Goal: Obtain resource: Obtain resource

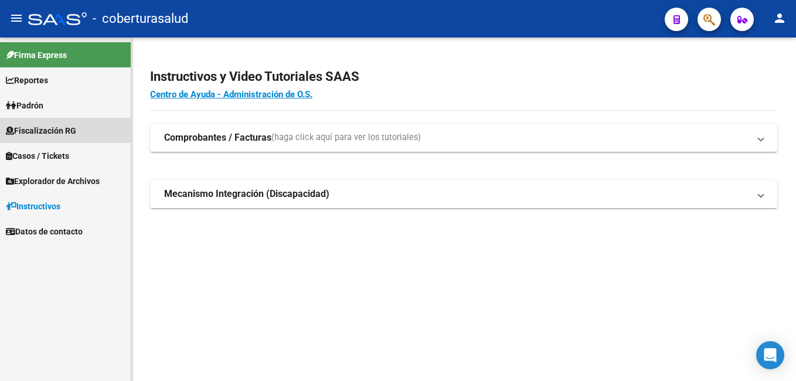
click at [49, 125] on span "Fiscalización RG" at bounding box center [41, 130] width 70 height 13
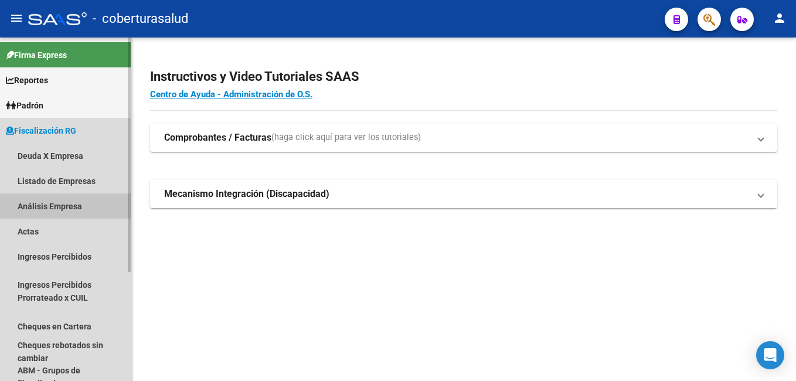
click at [46, 206] on link "Análisis Empresa" at bounding box center [65, 205] width 131 height 25
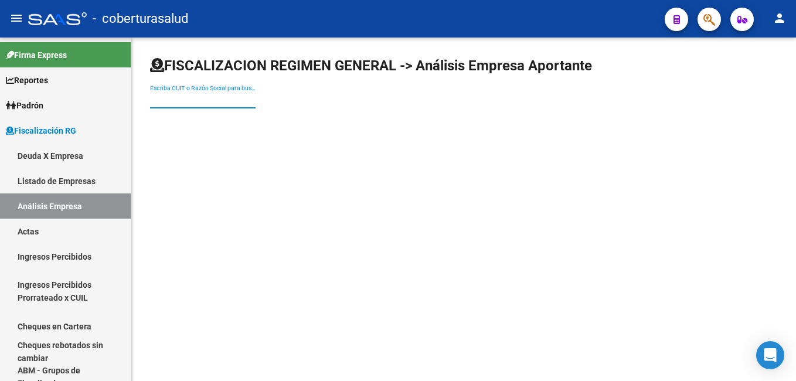
click at [194, 97] on input "Escriba CUIT o Razón Social para buscar" at bounding box center [202, 100] width 105 height 10
paste input "30718075048"
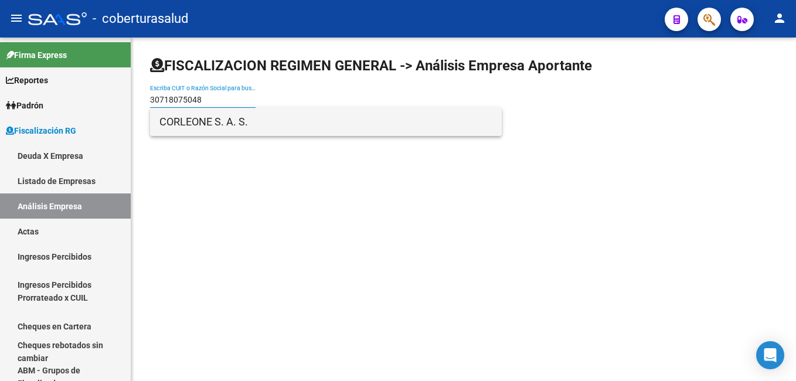
type input "30718075048"
click at [222, 120] on span "CORLEONE S. A. S." at bounding box center [325, 122] width 333 height 28
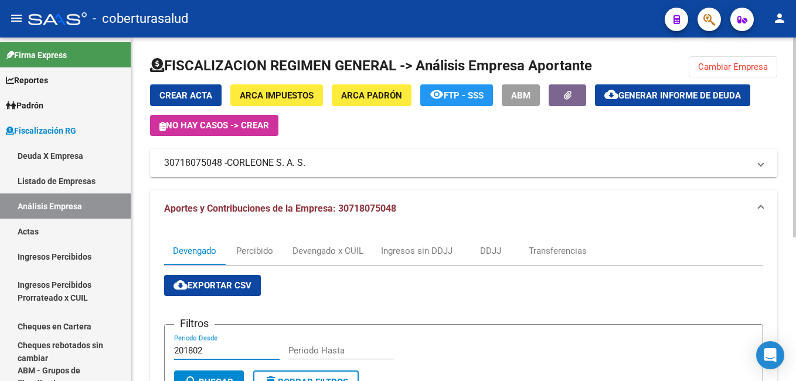
click at [212, 347] on input "201802" at bounding box center [226, 350] width 105 height 11
type input "202507"
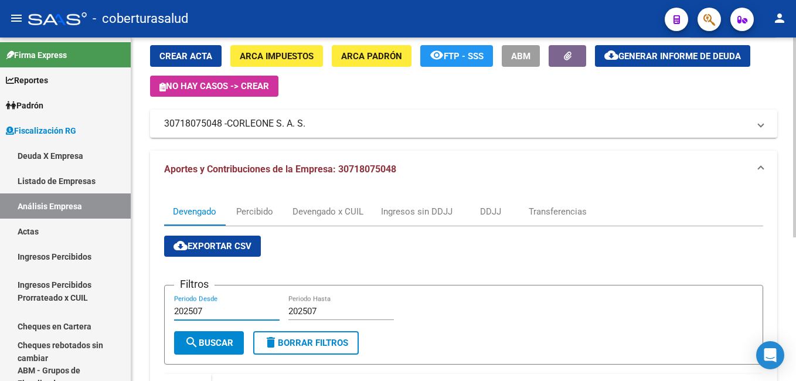
click at [453, 186] on html "menu - coberturasalud person Firma Express Reportes Ingresos Percibidos Análisi…" at bounding box center [398, 190] width 796 height 381
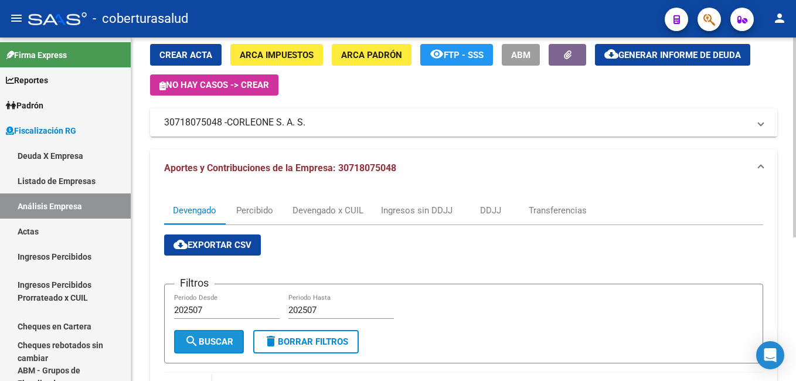
click at [218, 340] on span "search Buscar" at bounding box center [209, 341] width 49 height 11
click at [308, 211] on div "Devengado x CUIL" at bounding box center [327, 210] width 71 height 13
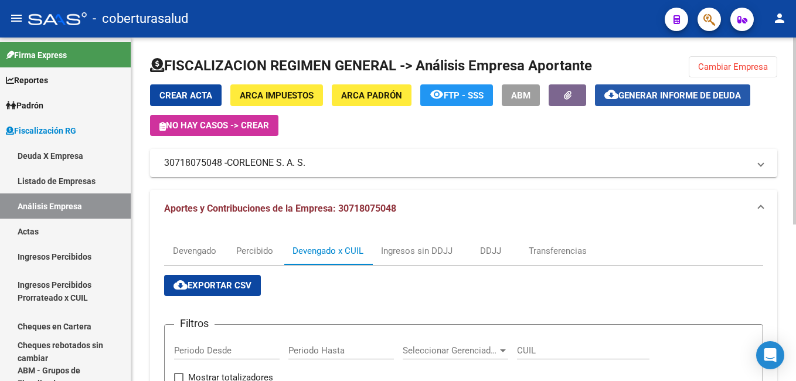
click at [453, 94] on span "Generar informe de deuda" at bounding box center [679, 95] width 122 height 11
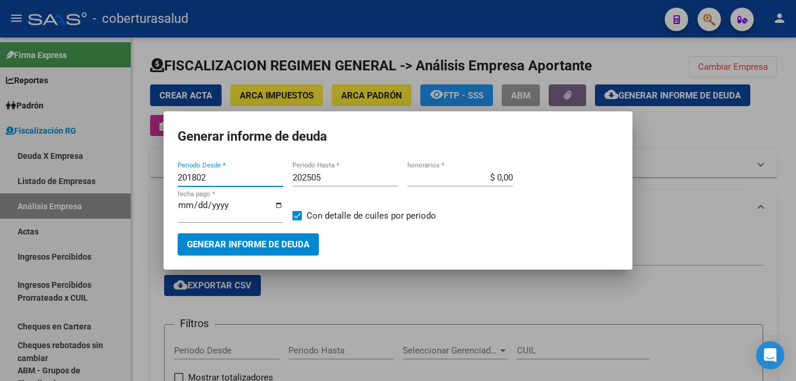
click at [209, 177] on input "201802" at bounding box center [230, 177] width 105 height 11
type input "202507"
click at [327, 180] on input "202505" at bounding box center [344, 177] width 105 height 11
type input "202507"
click at [453, 214] on div "202507 Periodo Desde * 202507 Periodo Hasta * $ 0,00 honorarios * [DATE] fecha …" at bounding box center [398, 201] width 441 height 64
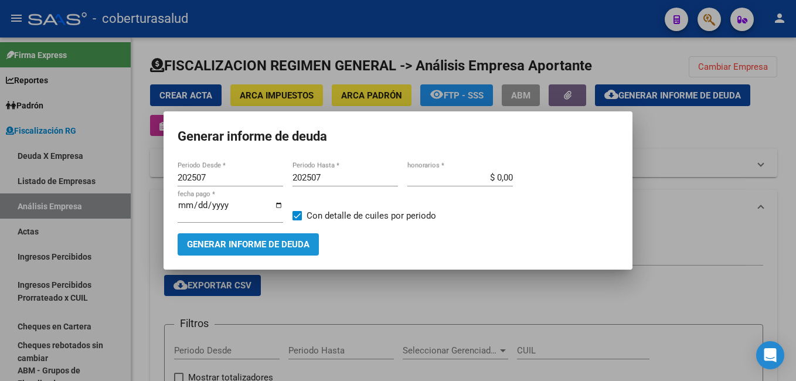
click at [206, 244] on span "Generar informe de deuda" at bounding box center [248, 245] width 122 height 11
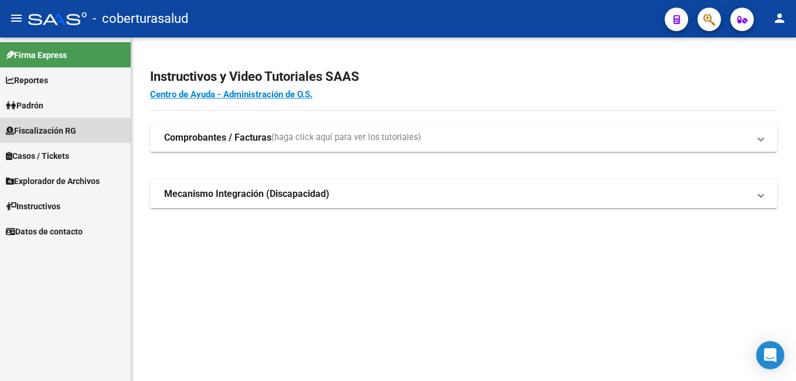
click at [81, 128] on link "Fiscalización RG" at bounding box center [65, 130] width 131 height 25
click at [31, 129] on span "Fiscalización RG" at bounding box center [41, 130] width 70 height 13
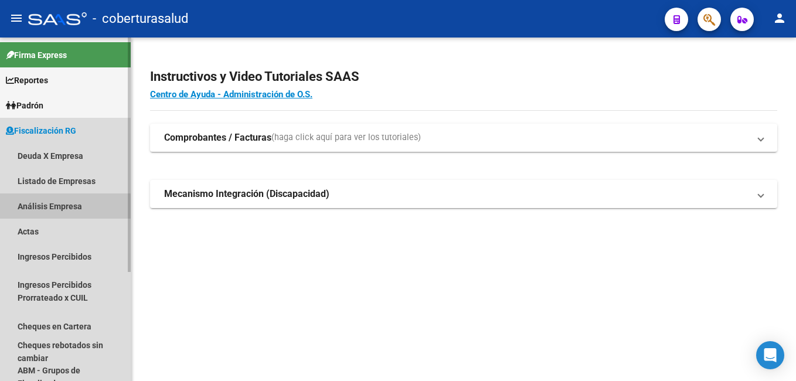
click at [40, 208] on link "Análisis Empresa" at bounding box center [65, 205] width 131 height 25
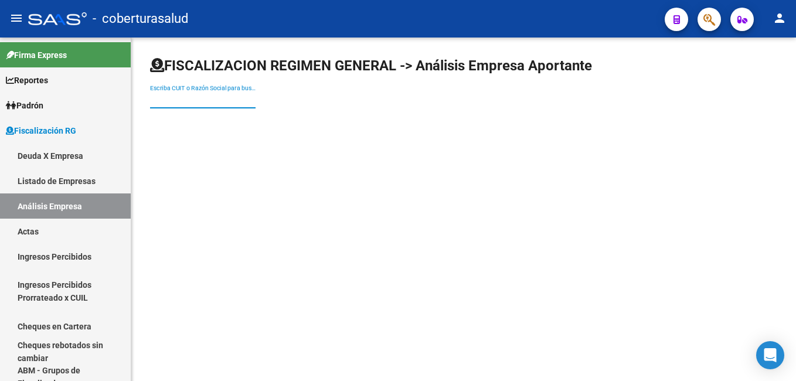
click at [152, 98] on input "Escriba CUIT o Razón Social para buscar" at bounding box center [202, 100] width 105 height 10
paste input "30709685046"
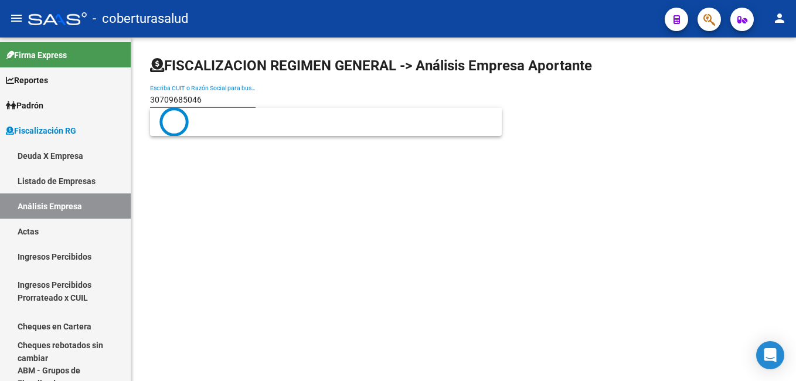
type input "30709685046"
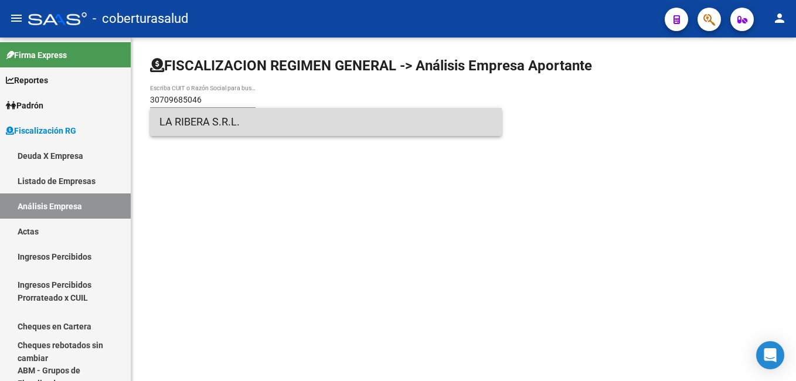
click at [179, 127] on span "LA RIBERA S.R.L." at bounding box center [325, 122] width 333 height 28
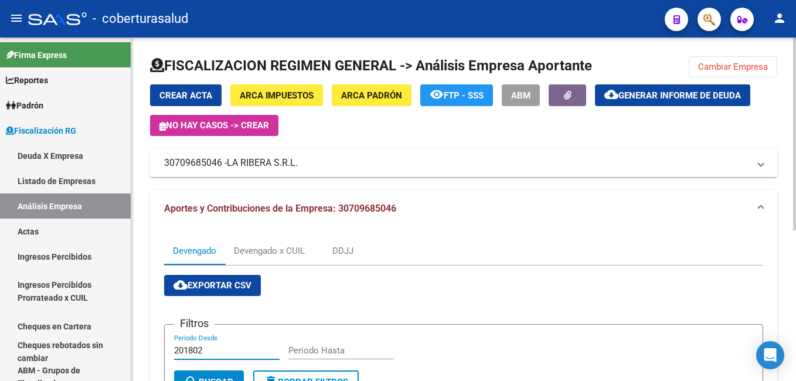
click at [230, 349] on input "201802" at bounding box center [226, 350] width 105 height 11
type input "202507"
click at [303, 350] on input "Periodo Hasta" at bounding box center [340, 350] width 105 height 11
type input "202507"
click at [237, 360] on button "search Buscar" at bounding box center [209, 381] width 70 height 23
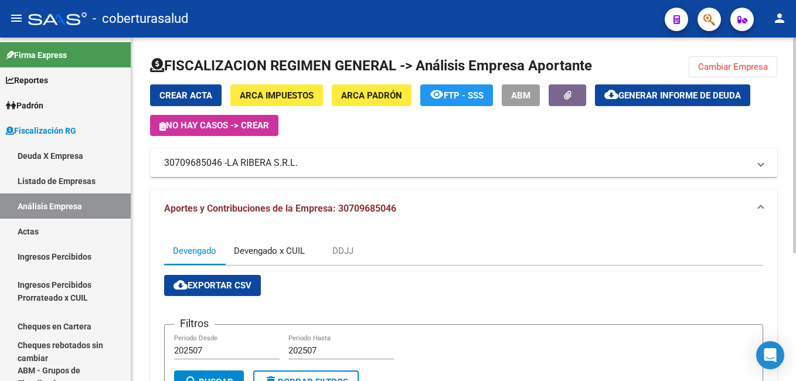
click at [284, 251] on div "Devengado x CUIL" at bounding box center [269, 250] width 71 height 13
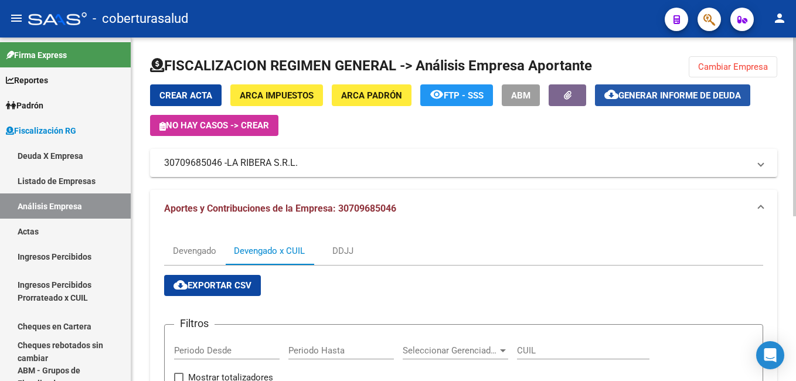
click at [453, 93] on span "Generar informe de deuda" at bounding box center [679, 95] width 122 height 11
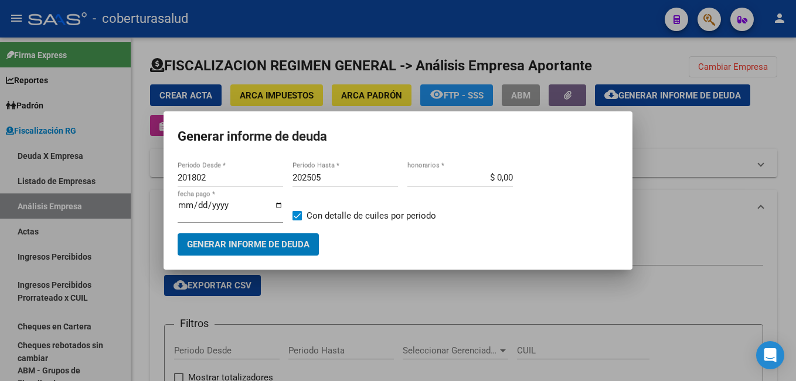
click at [230, 170] on div "201802 Periodo Desde *" at bounding box center [230, 178] width 105 height 18
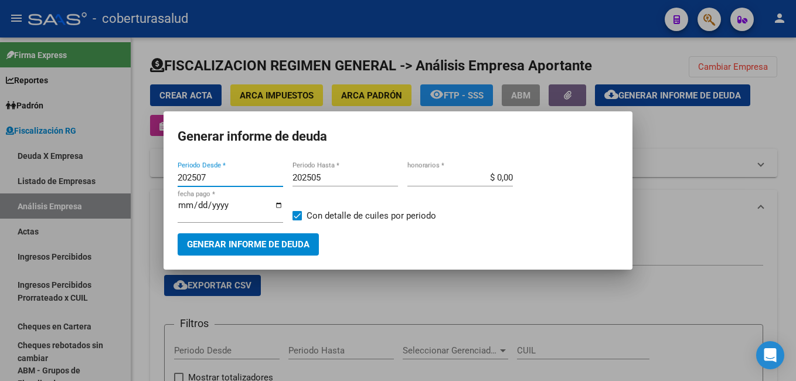
type input "202507"
click at [328, 174] on input "202505" at bounding box center [344, 177] width 105 height 11
type input "202507"
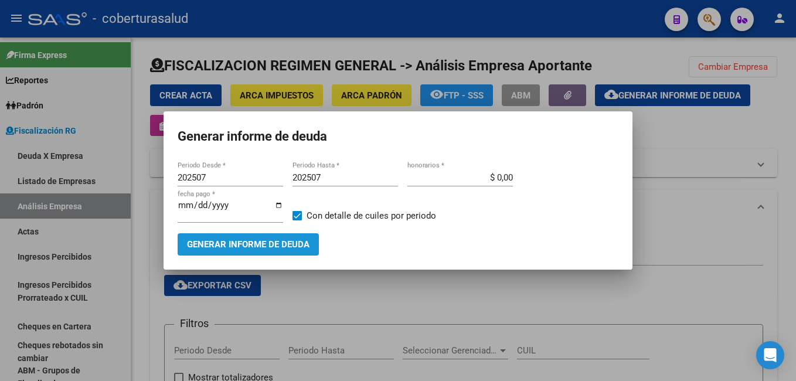
click at [267, 248] on span "Generar informe de deuda" at bounding box center [248, 245] width 122 height 11
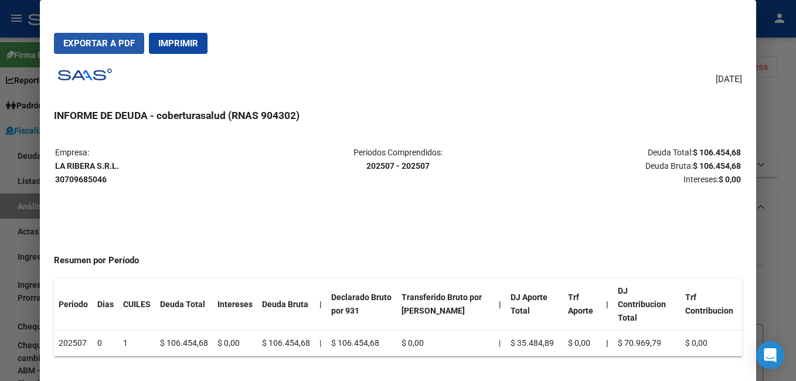
click at [118, 43] on span "Exportar a PDF" at bounding box center [98, 43] width 71 height 11
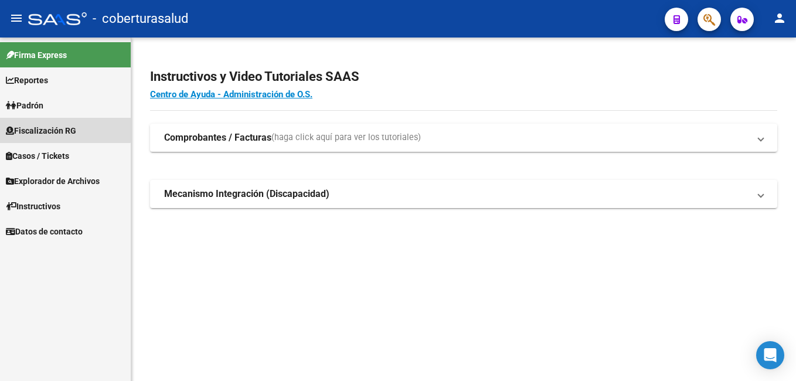
click at [50, 125] on span "Fiscalización RG" at bounding box center [41, 130] width 70 height 13
click at [56, 133] on span "Fiscalización RG" at bounding box center [41, 130] width 70 height 13
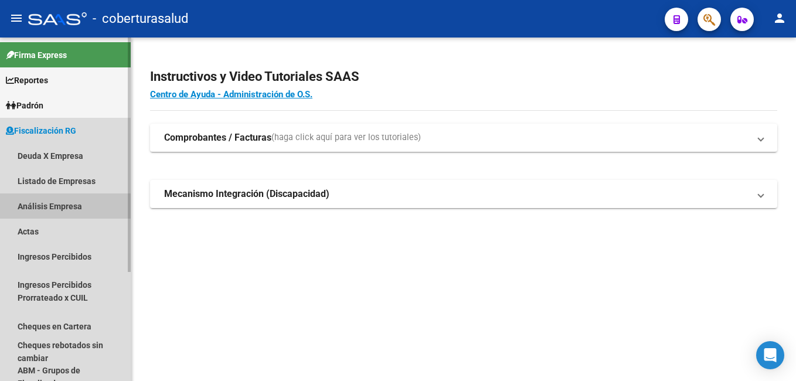
click at [59, 209] on link "Análisis Empresa" at bounding box center [65, 205] width 131 height 25
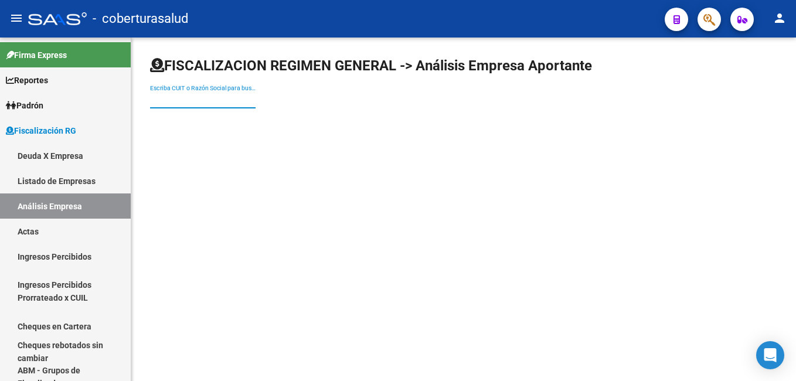
click at [174, 100] on input "Escriba CUIT o Razón Social para buscar" at bounding box center [202, 100] width 105 height 10
paste input "33714840989"
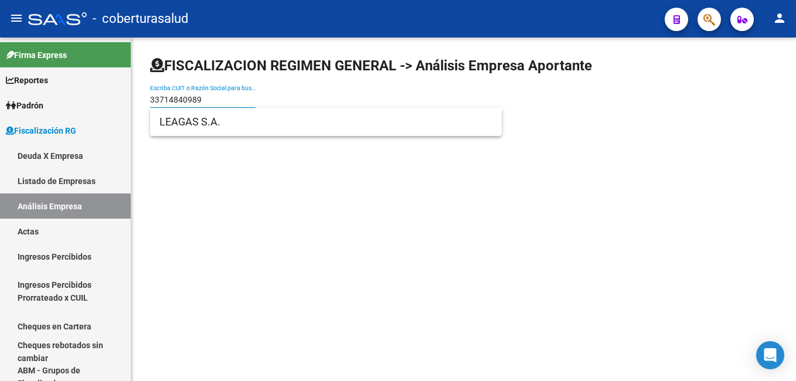
type input "33714840989"
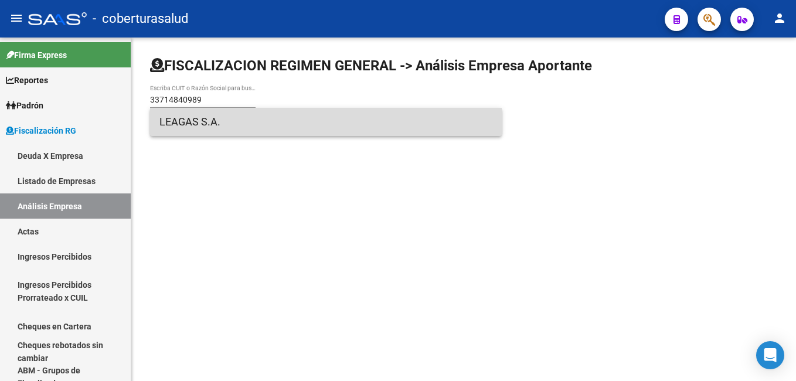
click at [187, 127] on span "LEAGAS S.A." at bounding box center [325, 122] width 333 height 28
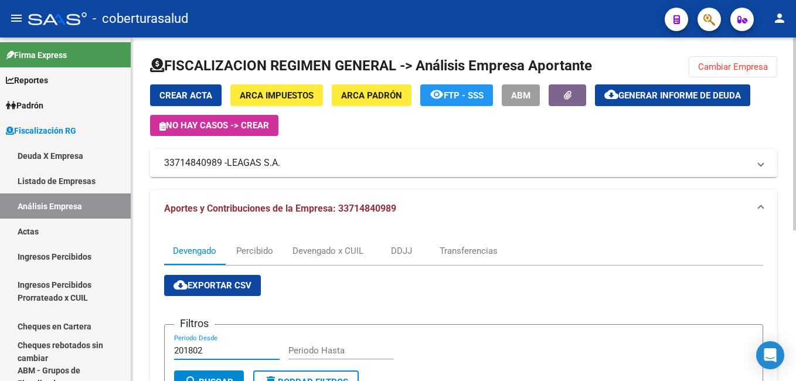
click at [217, 348] on input "201802" at bounding box center [226, 350] width 105 height 11
type input "202507"
click at [306, 354] on input "Periodo Hasta" at bounding box center [340, 350] width 105 height 11
type input "202507"
click at [211, 360] on button "search Buscar" at bounding box center [209, 381] width 70 height 23
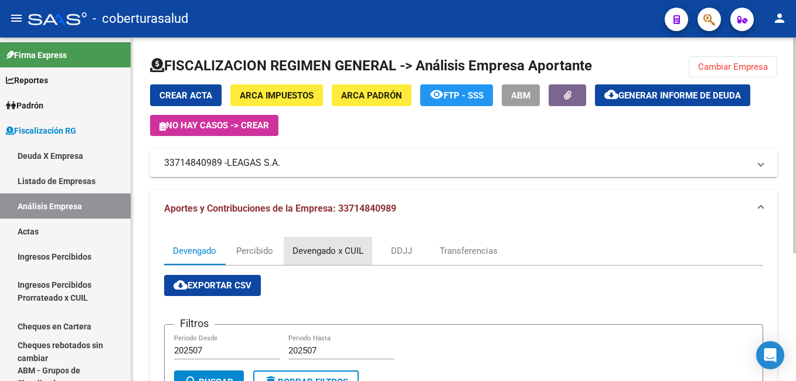
click at [330, 251] on div "Devengado x CUIL" at bounding box center [327, 250] width 71 height 13
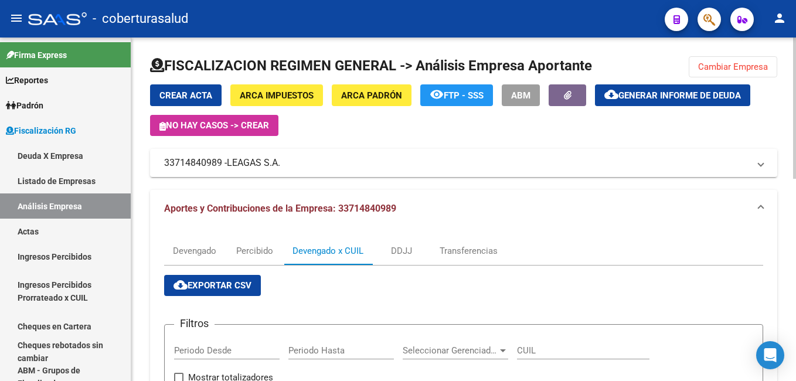
click at [453, 94] on span "Generar informe de deuda" at bounding box center [679, 95] width 122 height 11
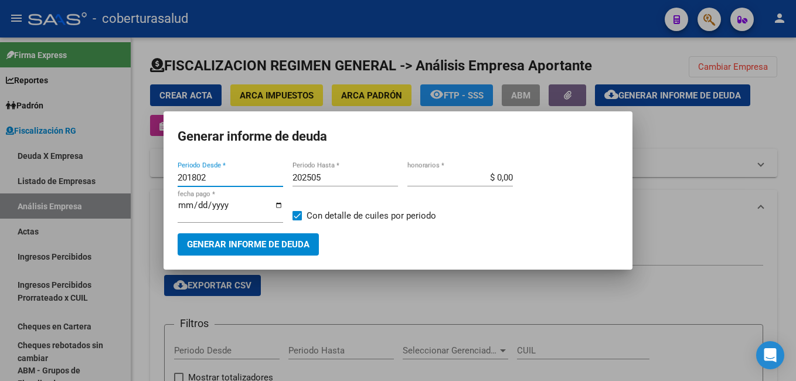
drag, startPoint x: 214, startPoint y: 179, endPoint x: 65, endPoint y: 155, distance: 150.7
click at [60, 169] on div "Generar informe de deuda 201802 Periodo Desde * 202505 Periodo Hasta * $ 0,00 h…" at bounding box center [398, 190] width 796 height 381
type input "202507"
click at [327, 176] on input "202505" at bounding box center [344, 177] width 105 height 11
type input "202507"
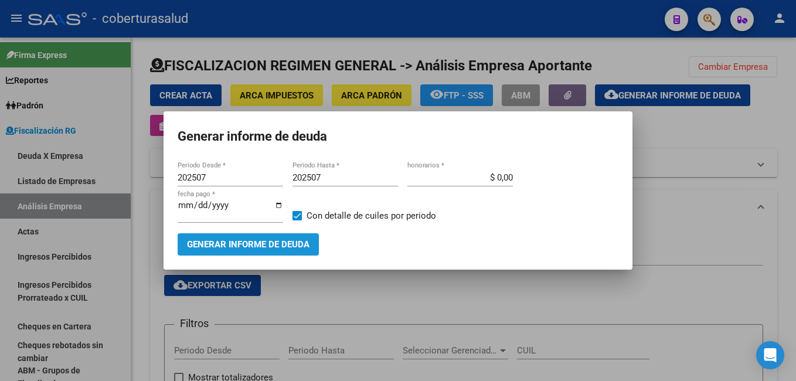
click at [282, 241] on span "Generar informe de deuda" at bounding box center [248, 245] width 122 height 11
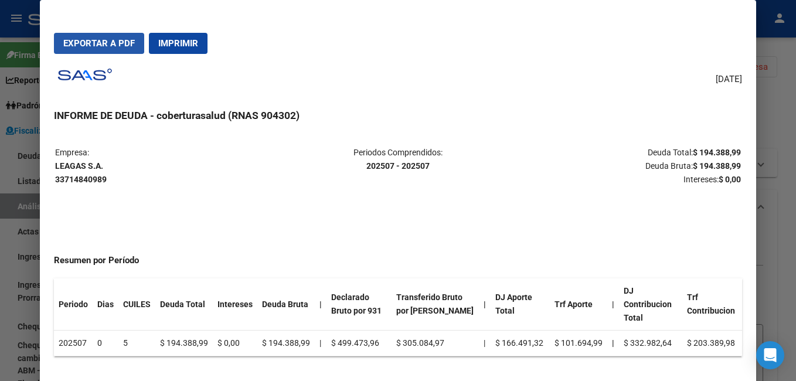
click at [71, 37] on button "Exportar a PDF" at bounding box center [99, 43] width 90 height 21
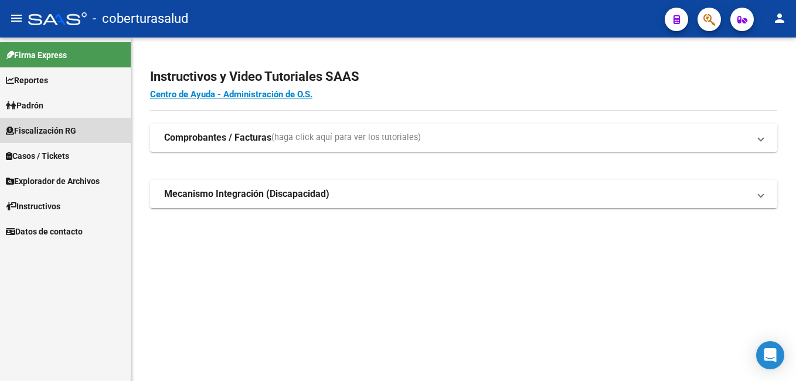
click at [43, 126] on span "Fiscalización RG" at bounding box center [41, 130] width 70 height 13
click at [42, 129] on span "Fiscalización RG" at bounding box center [41, 130] width 70 height 13
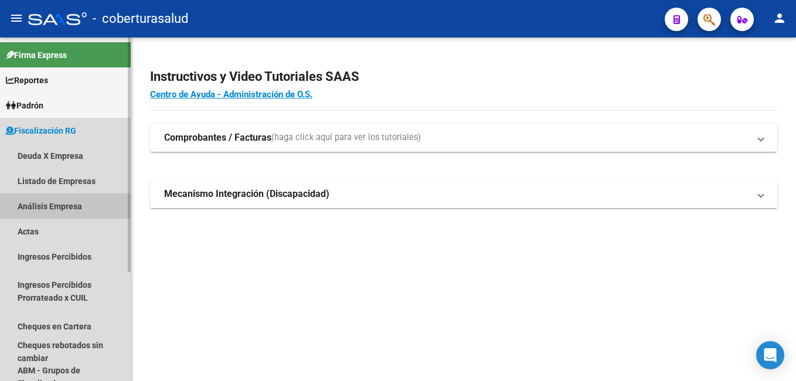
click at [63, 204] on link "Análisis Empresa" at bounding box center [65, 205] width 131 height 25
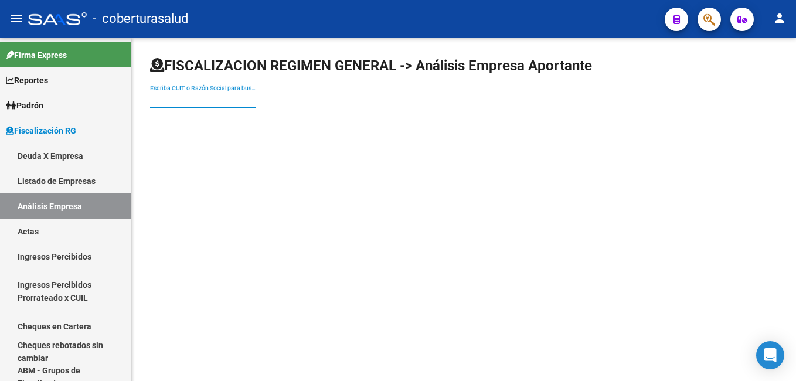
click at [219, 95] on input "Escriba CUIT o Razón Social para buscar" at bounding box center [202, 100] width 105 height 10
paste input "30712003940"
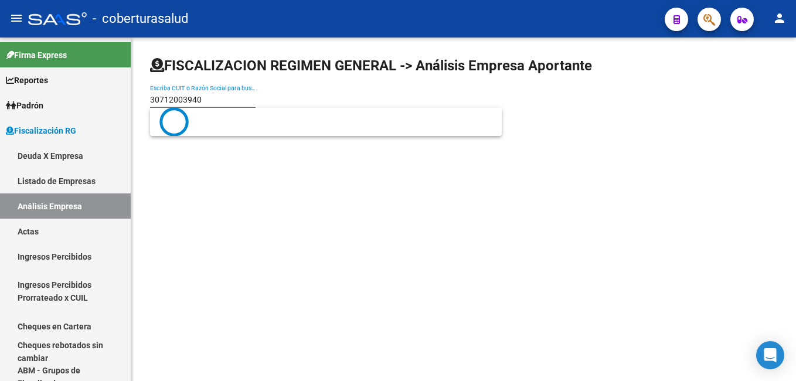
type input "30712003940"
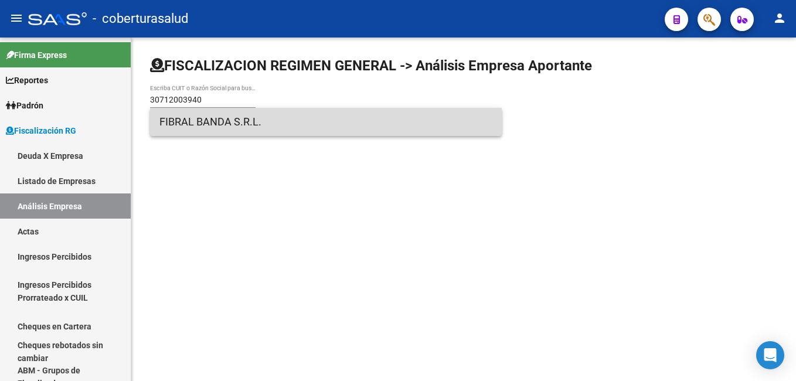
click at [199, 120] on span "FIBRAL BANDA S.R.L." at bounding box center [325, 122] width 333 height 28
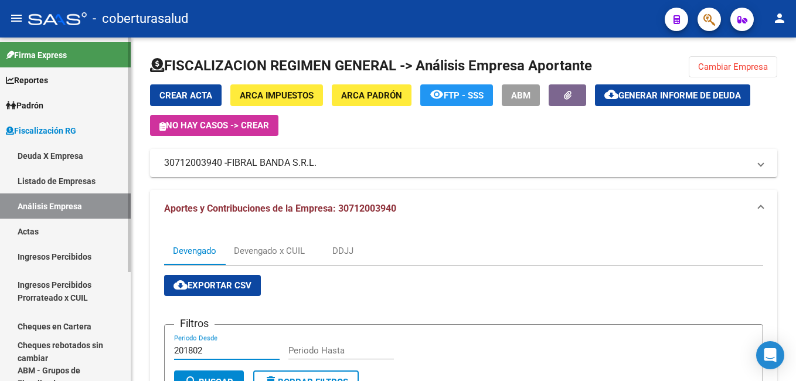
drag, startPoint x: 213, startPoint y: 355, endPoint x: 119, endPoint y: 353, distance: 93.8
click at [119, 353] on mat-sidenav-container "Firma Express Reportes Ingresos Percibidos Análisis Ingresos RG por CUIT (mensu…" at bounding box center [398, 208] width 796 height 343
type input "202505"
click at [313, 353] on input "Periodo Hasta" at bounding box center [340, 350] width 105 height 11
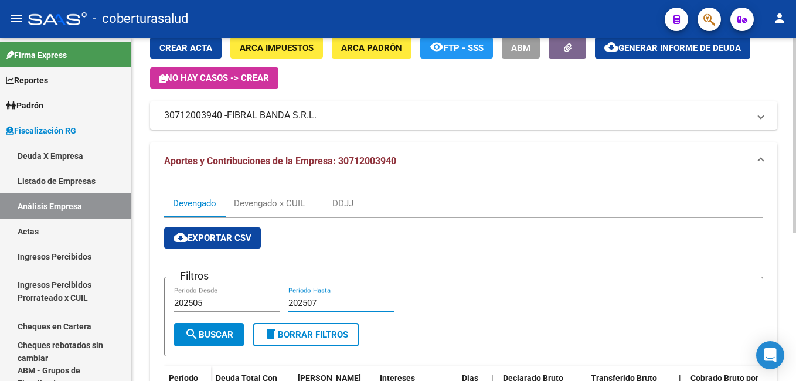
scroll to position [56, 0]
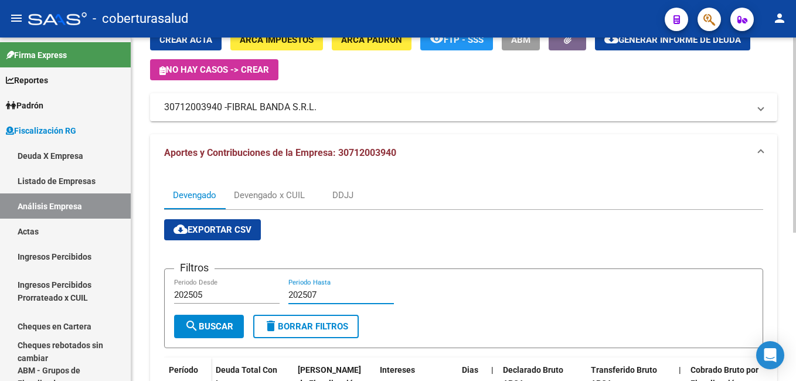
click at [453, 156] on html "menu - coberturasalud person Firma Express Reportes Ingresos Percibidos Análisi…" at bounding box center [398, 190] width 796 height 381
type input "202507"
click at [208, 332] on button "search Buscar" at bounding box center [209, 326] width 70 height 23
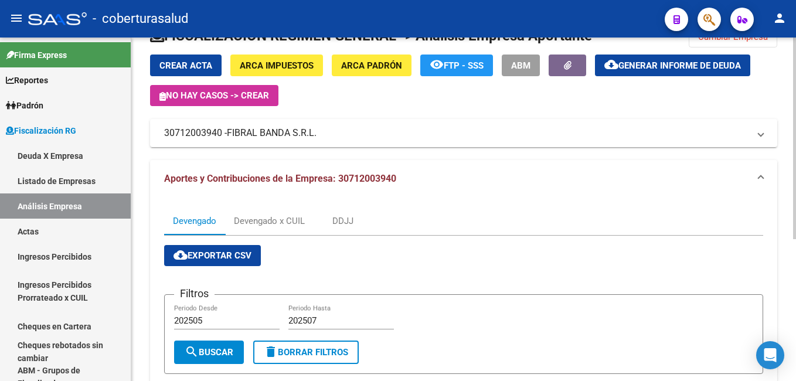
scroll to position [20, 0]
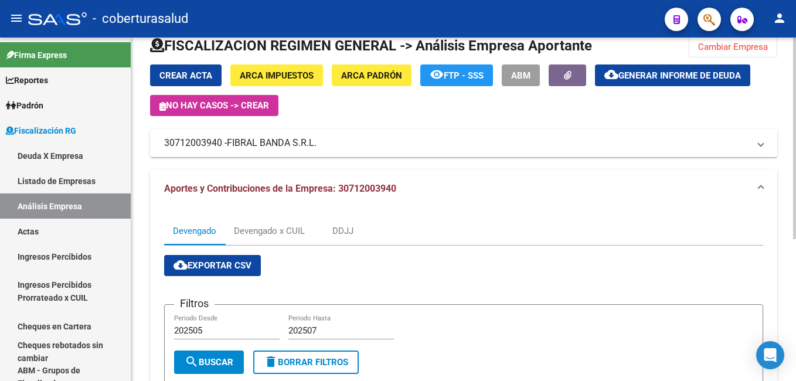
click at [453, 116] on div at bounding box center [794, 151] width 3 height 202
click at [453, 73] on span "Generar informe de deuda" at bounding box center [679, 75] width 122 height 11
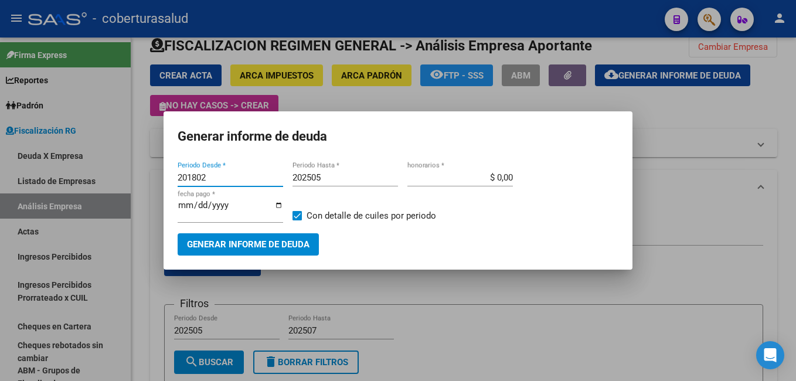
drag, startPoint x: 216, startPoint y: 178, endPoint x: 127, endPoint y: 179, distance: 89.6
click at [127, 179] on div "Generar informe de deuda 201802 Periodo Desde * 202505 Periodo Hasta * $ 0,00 h…" at bounding box center [398, 190] width 796 height 381
type input "202505"
click at [328, 180] on input "202505" at bounding box center [344, 177] width 105 height 11
type input "202507"
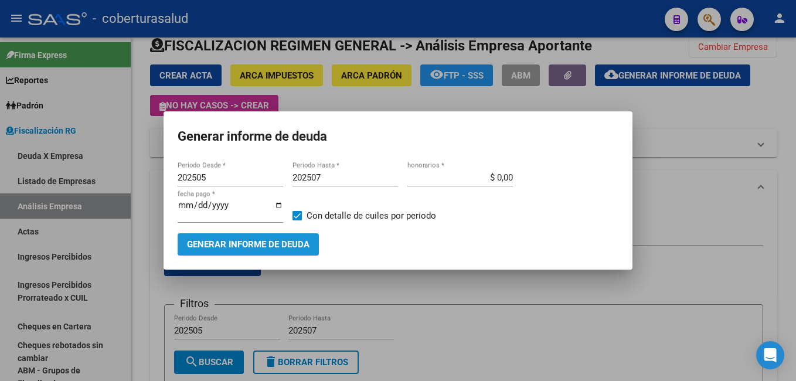
click at [272, 245] on span "Generar informe de deuda" at bounding box center [248, 245] width 122 height 11
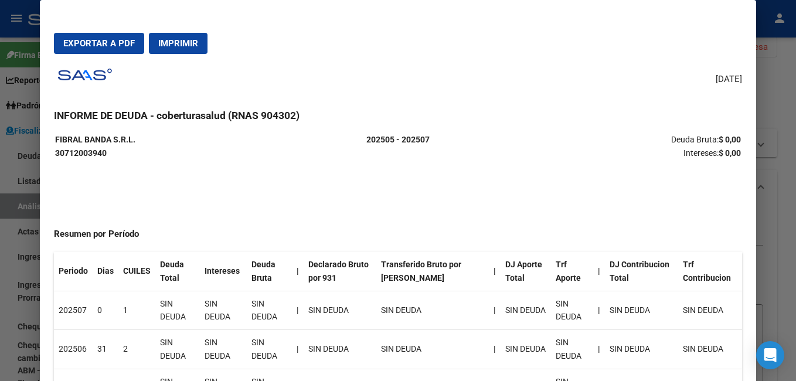
scroll to position [41, 0]
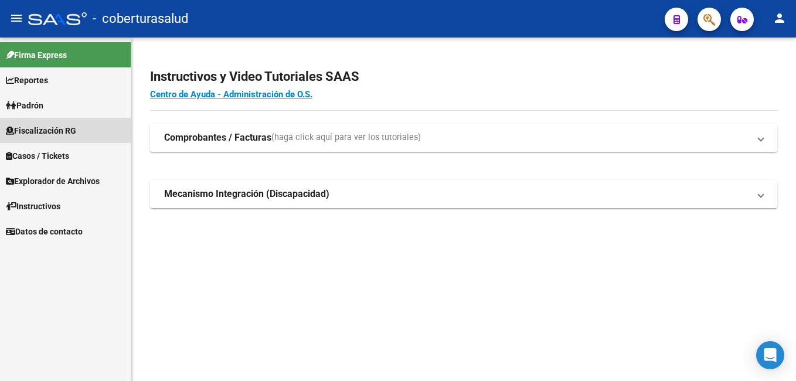
click at [74, 131] on span "Fiscalización RG" at bounding box center [41, 130] width 70 height 13
click at [67, 131] on span "Fiscalización RG" at bounding box center [41, 130] width 70 height 13
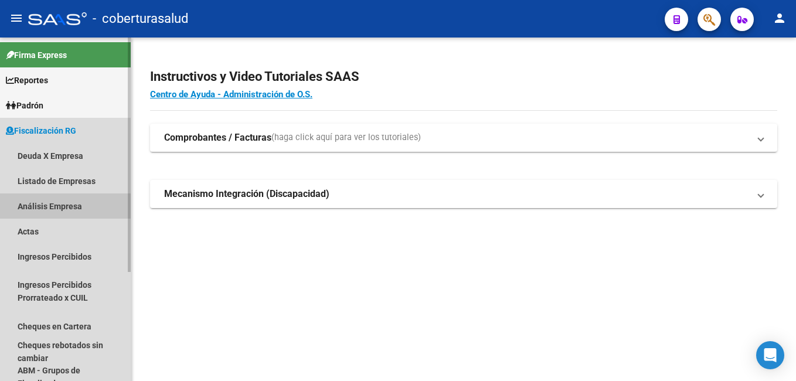
click at [50, 209] on link "Análisis Empresa" at bounding box center [65, 205] width 131 height 25
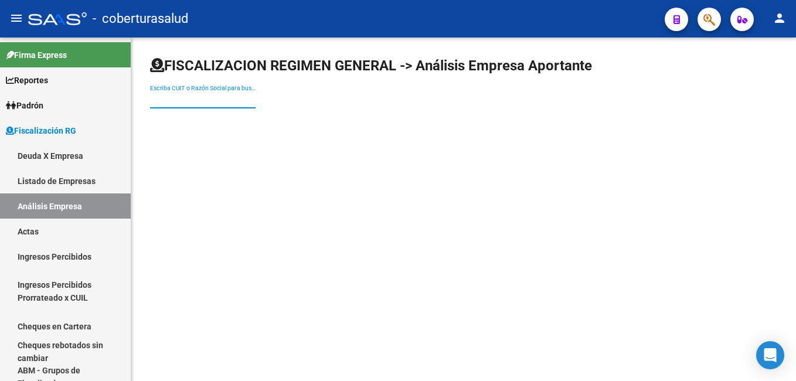
click at [169, 103] on input "Escriba CUIT o Razón Social para buscar" at bounding box center [202, 100] width 105 height 10
paste input "30710288123"
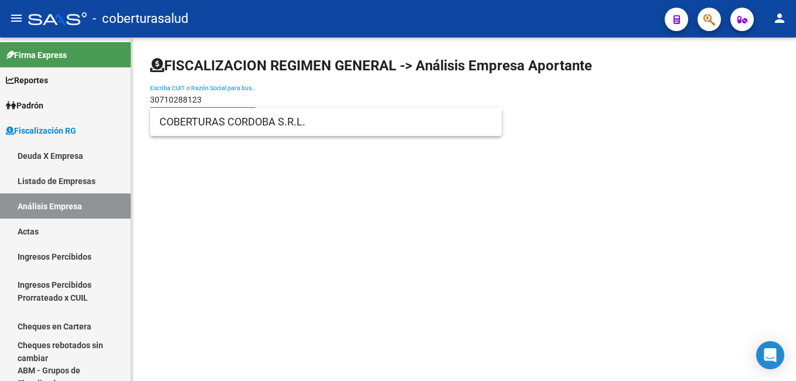
type input "30710288123"
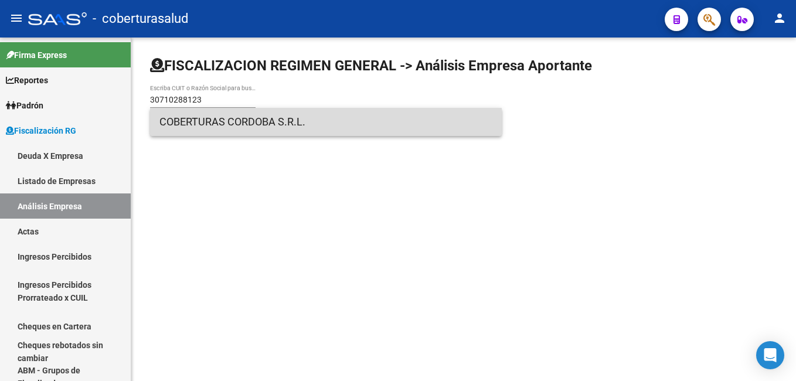
click at [219, 125] on span "COBERTURAS CORDOBA S.R.L." at bounding box center [325, 122] width 333 height 28
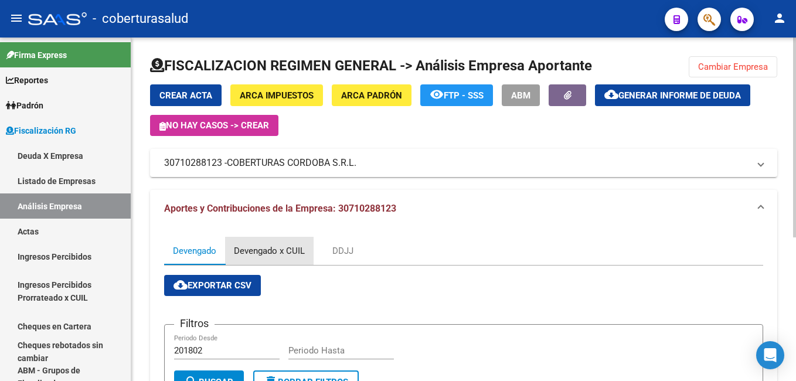
click at [291, 251] on div "Devengado x CUIL" at bounding box center [269, 250] width 71 height 13
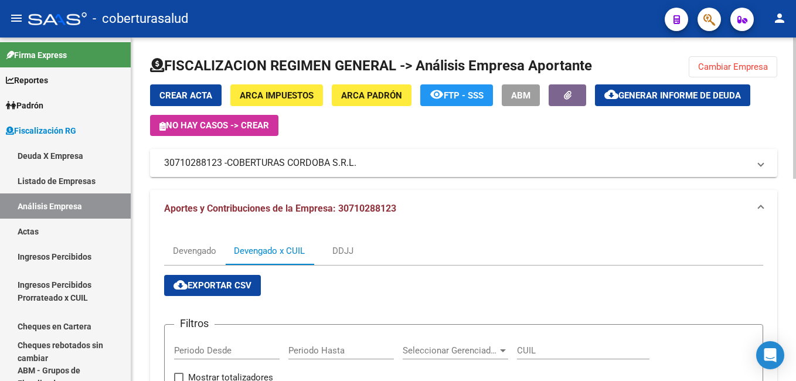
drag, startPoint x: 203, startPoint y: 338, endPoint x: 203, endPoint y: 351, distance: 12.9
click at [203, 339] on div "Periodo Desde" at bounding box center [226, 346] width 105 height 25
click at [202, 352] on input "Periodo Desde" at bounding box center [226, 350] width 105 height 11
type input "202507"
click at [318, 348] on input "Periodo Hasta" at bounding box center [340, 350] width 105 height 11
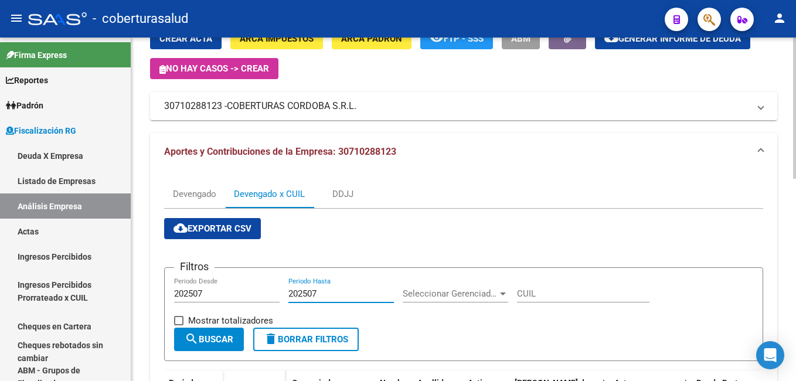
scroll to position [80, 0]
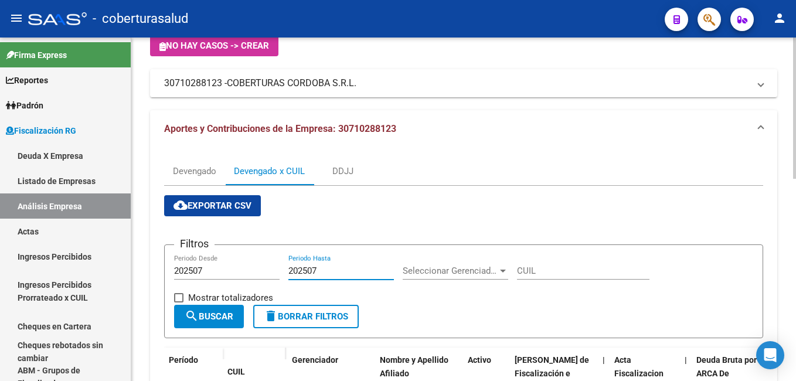
click at [453, 120] on html "menu - coberturasalud person Firma Express Reportes Ingresos Percibidos Análisi…" at bounding box center [398, 190] width 796 height 381
type input "202507"
click at [224, 317] on span "search Buscar" at bounding box center [209, 316] width 49 height 11
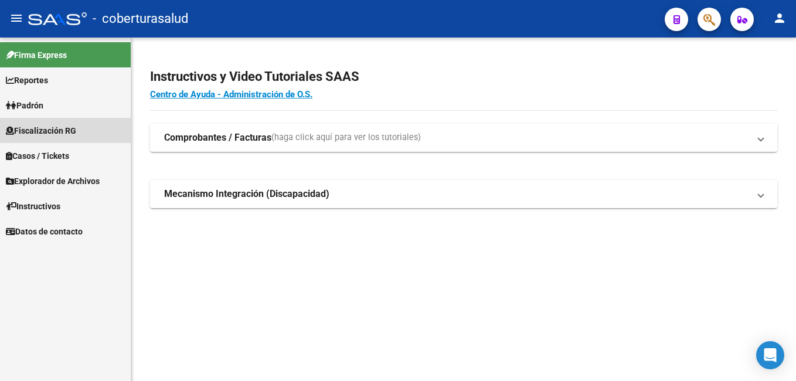
click at [50, 130] on span "Fiscalización RG" at bounding box center [41, 130] width 70 height 13
click at [71, 127] on span "Fiscalización RG" at bounding box center [41, 130] width 70 height 13
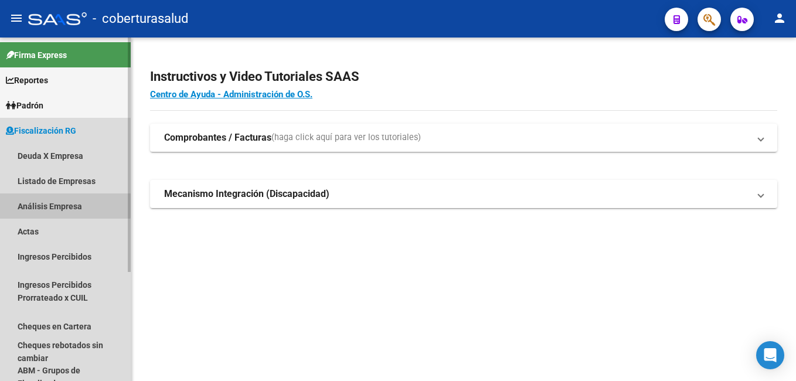
drag, startPoint x: 54, startPoint y: 201, endPoint x: 76, endPoint y: 173, distance: 35.0
click at [55, 201] on link "Análisis Empresa" at bounding box center [65, 205] width 131 height 25
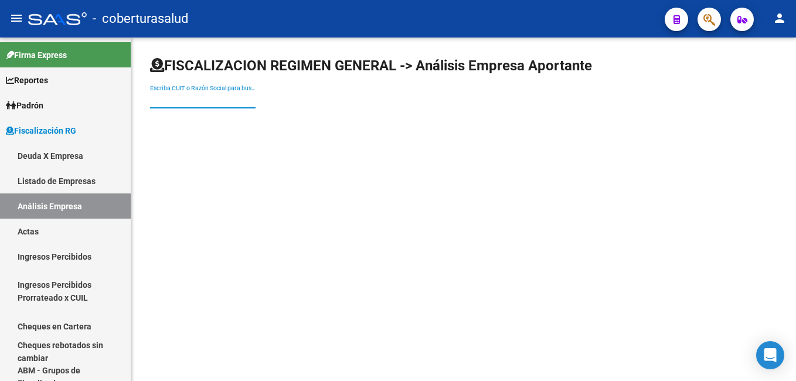
click at [182, 95] on input "Escriba CUIT o Razón Social para buscar" at bounding box center [202, 100] width 105 height 10
paste input "30710288123"
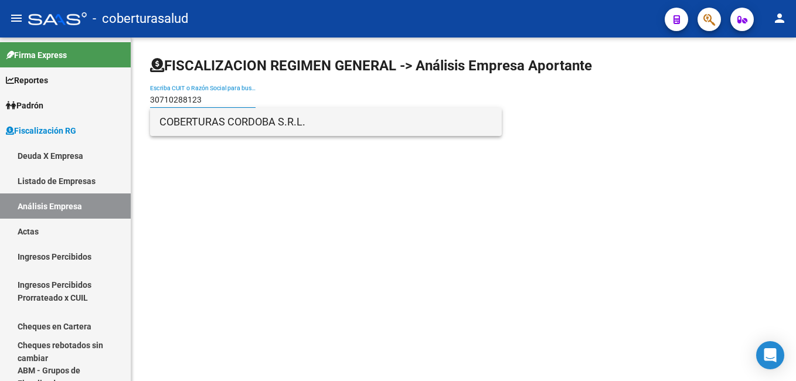
type input "30710288123"
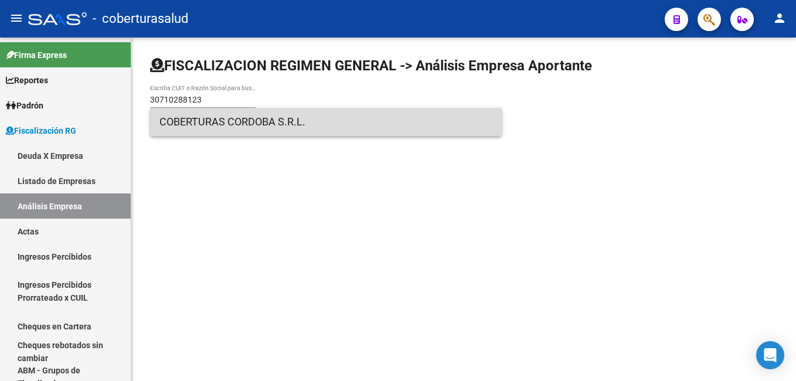
click at [211, 124] on span "COBERTURAS CORDOBA S.R.L." at bounding box center [325, 122] width 333 height 28
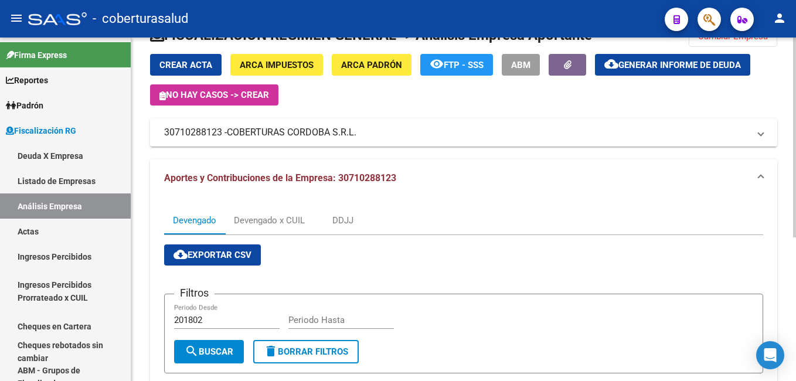
scroll to position [45, 0]
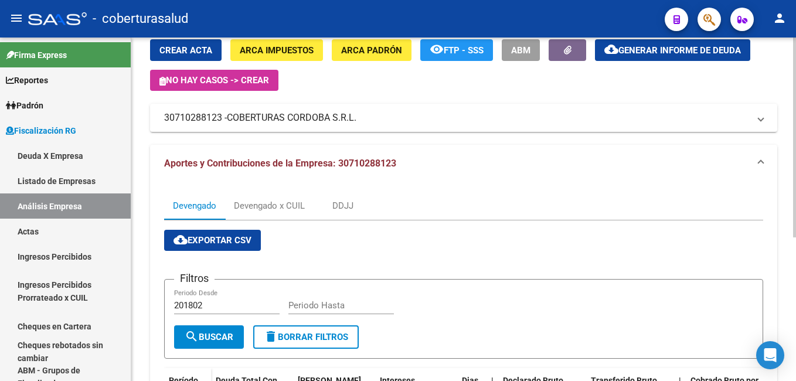
click at [453, 231] on div "FISCALIZACION REGIMEN GENERAL -> Análisis Empresa Aportante Cambiar Empresa Cre…" at bounding box center [464, 282] width 667 height 581
click at [219, 302] on input "201802" at bounding box center [226, 305] width 105 height 11
type input "202507"
click at [295, 302] on input "Periodo Hasta" at bounding box center [340, 305] width 105 height 11
type input "202507"
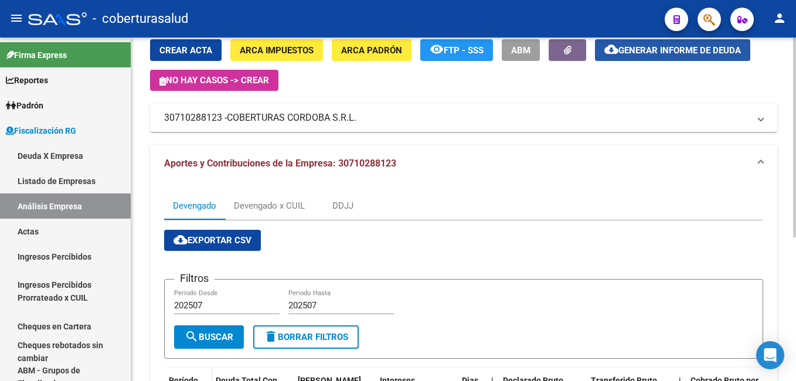
click at [453, 49] on span "Generar informe de deuda" at bounding box center [679, 50] width 122 height 11
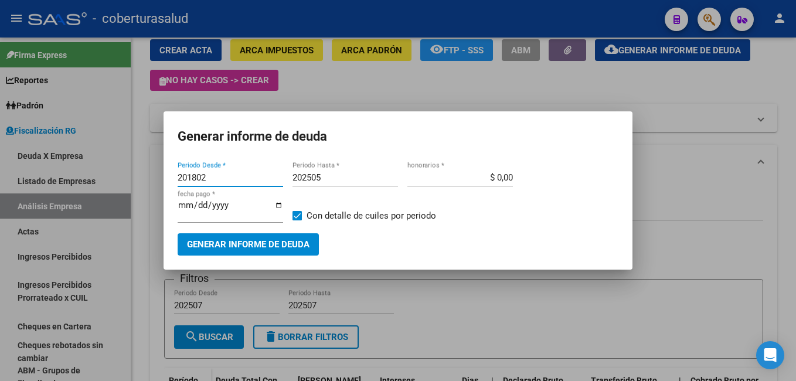
click at [217, 174] on input "201802" at bounding box center [230, 177] width 105 height 11
type input "202507"
click at [327, 173] on input "202505" at bounding box center [344, 177] width 105 height 11
type input "202507"
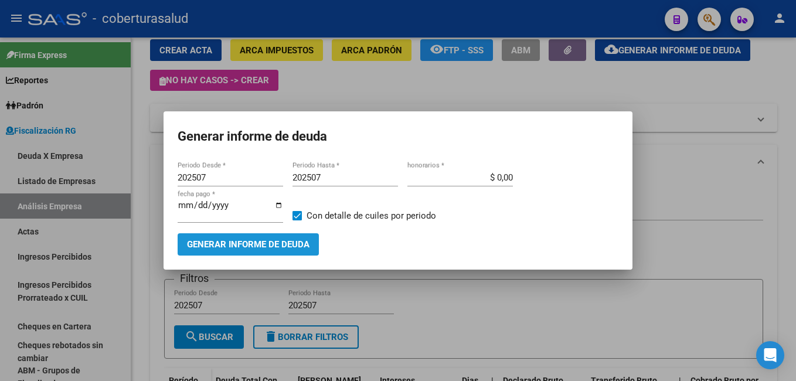
click at [221, 245] on span "Generar informe de deuda" at bounding box center [248, 245] width 122 height 11
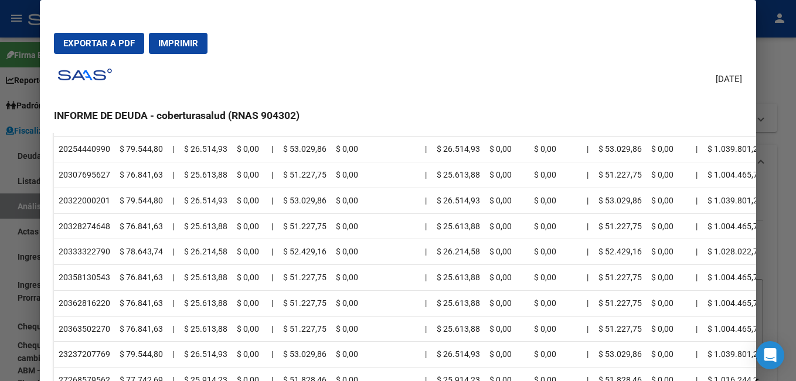
scroll to position [353, 0]
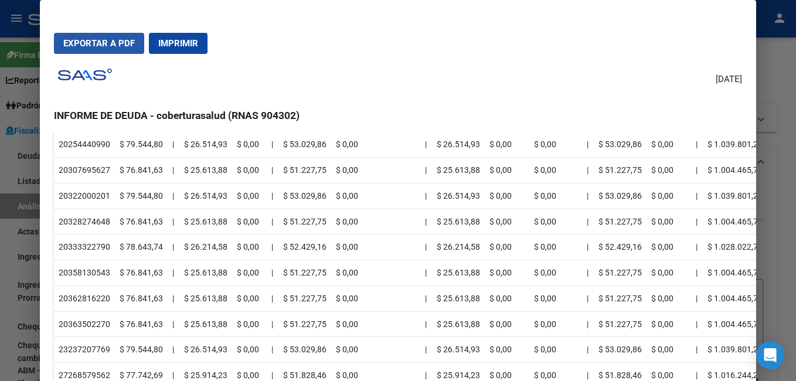
click at [125, 45] on span "Exportar a PDF" at bounding box center [98, 43] width 71 height 11
